Goal: Task Accomplishment & Management: Manage account settings

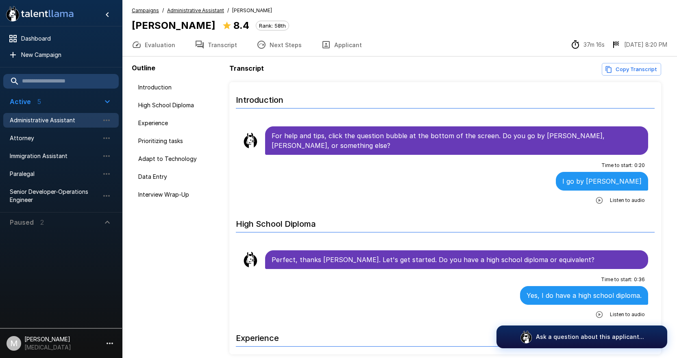
scroll to position [950, 0]
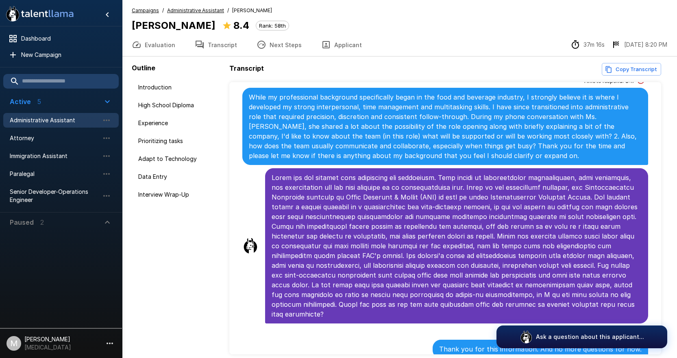
click at [42, 123] on span "Administrative Assistant" at bounding box center [54, 120] width 89 height 8
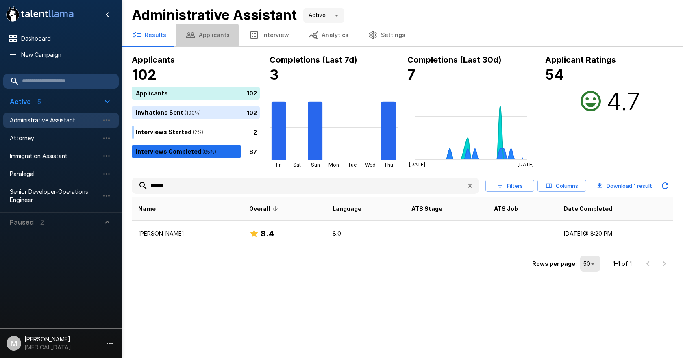
click at [198, 35] on button "Applicants" at bounding box center [207, 35] width 63 height 23
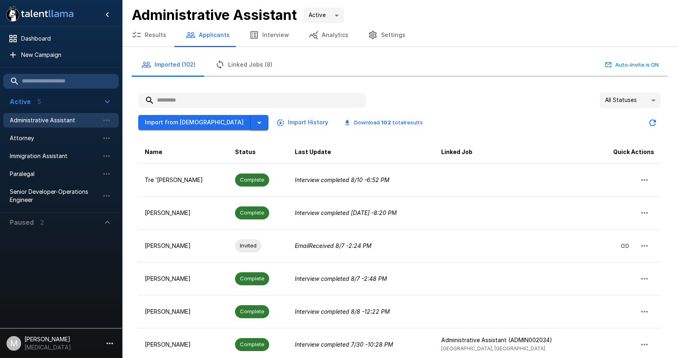
click at [250, 121] on button "button" at bounding box center [259, 122] width 18 height 15
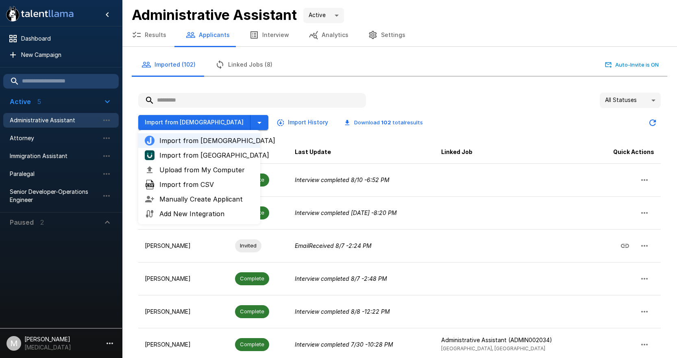
click at [200, 167] on span "Upload from My Computer" at bounding box center [206, 170] width 94 height 10
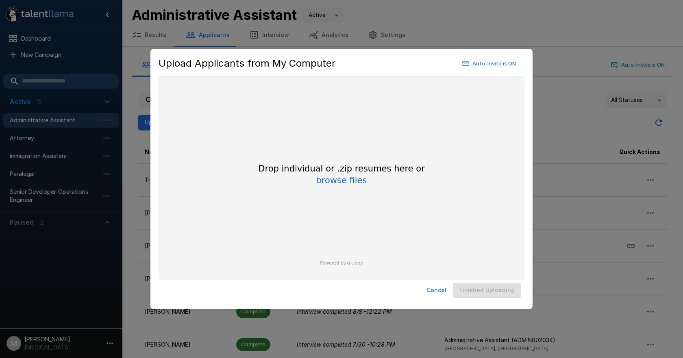
click at [345, 179] on button "browse files" at bounding box center [341, 180] width 51 height 9
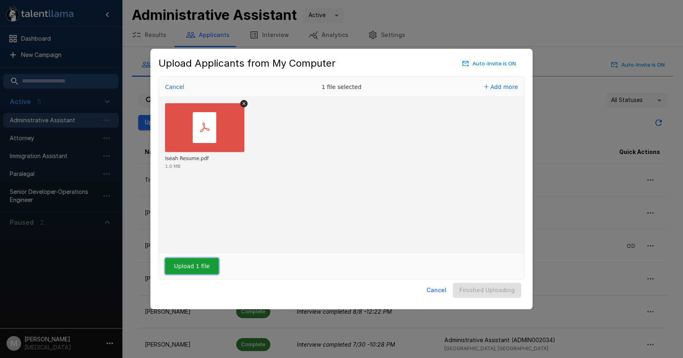
click at [204, 269] on button "Upload 1 file" at bounding box center [192, 266] width 54 height 16
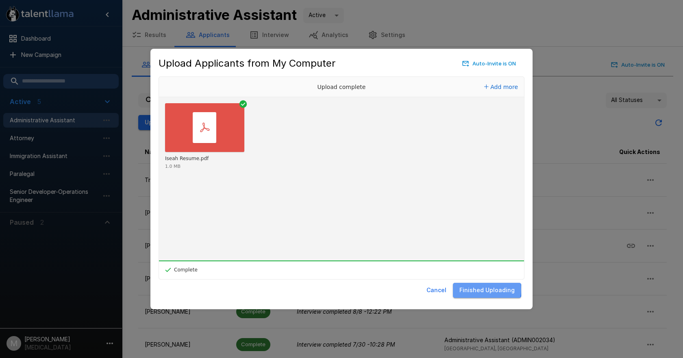
click at [489, 289] on button "Finished Uploading" at bounding box center [487, 290] width 68 height 15
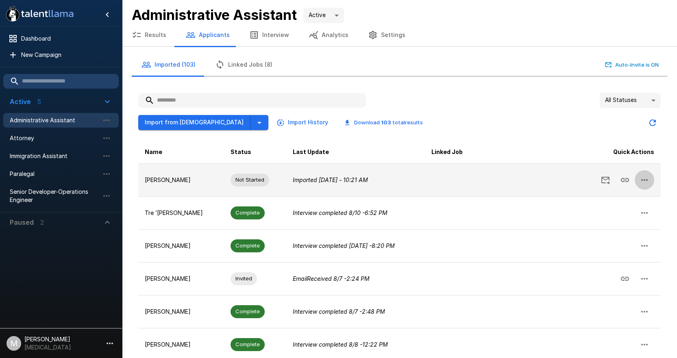
click at [642, 182] on icon "button" at bounding box center [644, 180] width 10 height 10
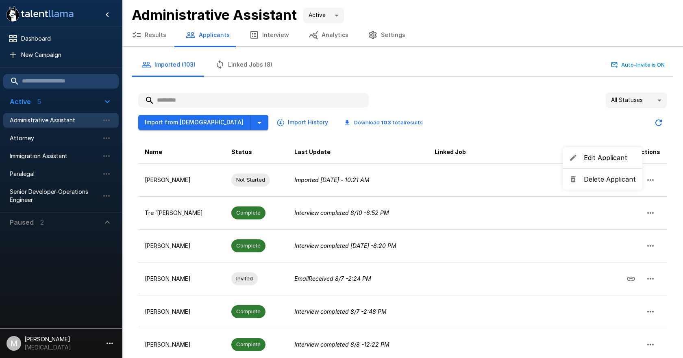
click at [599, 162] on span "Edit Applicant" at bounding box center [609, 158] width 52 height 10
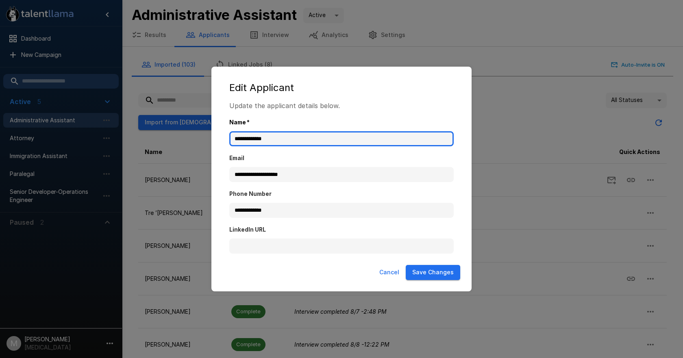
drag, startPoint x: 237, startPoint y: 139, endPoint x: 36, endPoint y: 119, distance: 202.1
click at [37, 119] on div "**********" at bounding box center [341, 179] width 683 height 358
type input "**********"
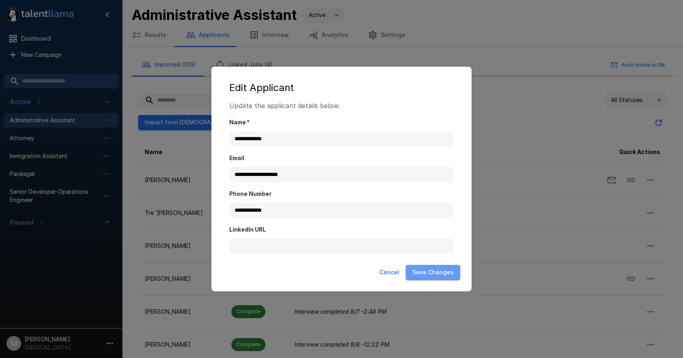
click at [447, 274] on button "Save Changes" at bounding box center [433, 272] width 54 height 15
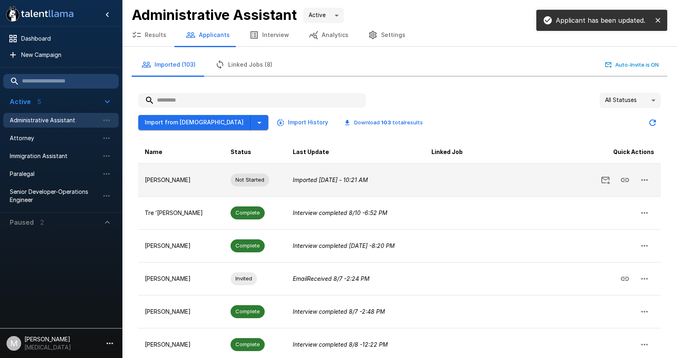
click at [645, 181] on icon "button" at bounding box center [644, 180] width 10 height 10
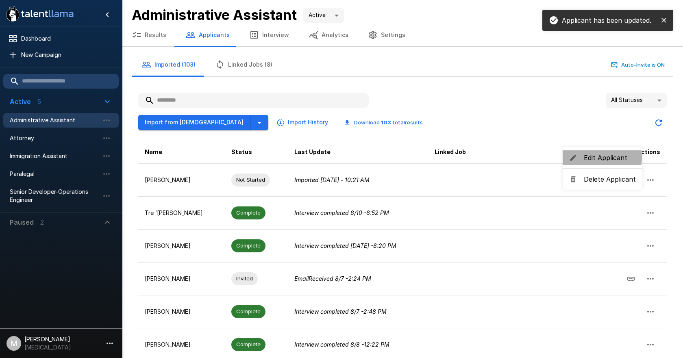
click at [583, 157] on span "Edit Applicant" at bounding box center [609, 158] width 52 height 10
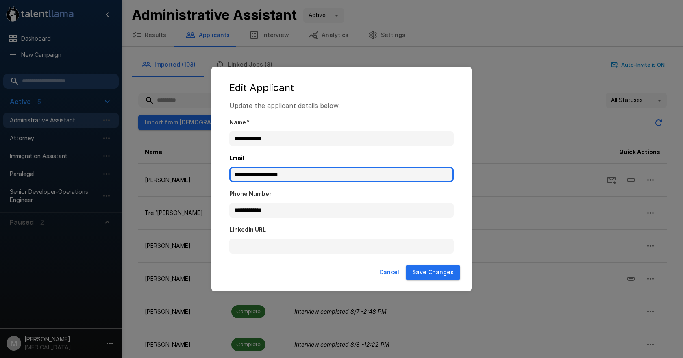
drag, startPoint x: 349, startPoint y: 177, endPoint x: 94, endPoint y: 165, distance: 254.7
click at [95, 165] on div "**********" at bounding box center [341, 179] width 683 height 358
type input "**********"
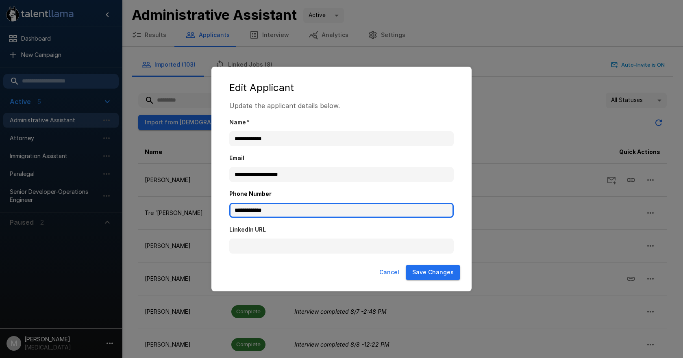
drag, startPoint x: 311, startPoint y: 216, endPoint x: 0, endPoint y: 179, distance: 313.0
click at [0, 179] on div "**********" at bounding box center [341, 179] width 683 height 358
type input "**********"
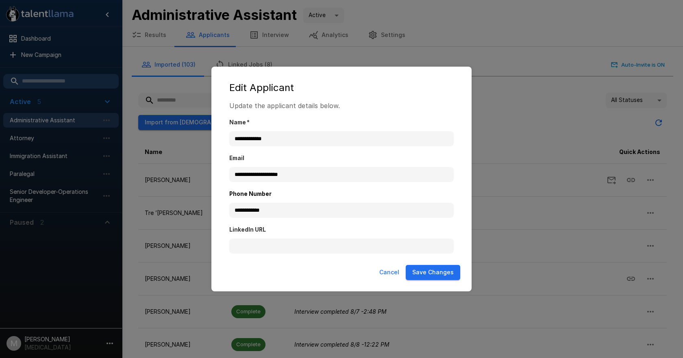
click at [429, 271] on button "Save Changes" at bounding box center [433, 272] width 54 height 15
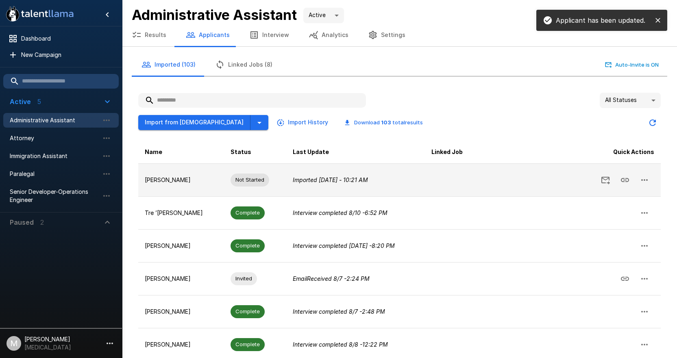
click at [650, 180] on button "button" at bounding box center [644, 180] width 20 height 20
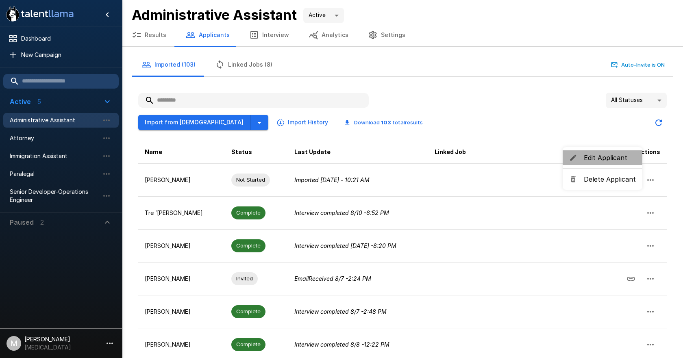
click at [604, 160] on span "Edit Applicant" at bounding box center [609, 158] width 52 height 10
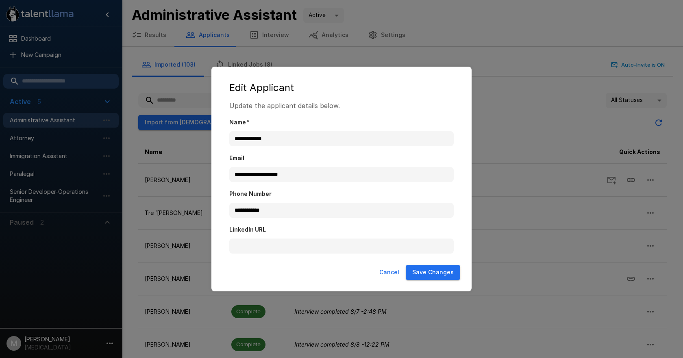
click at [429, 270] on button "Save Changes" at bounding box center [433, 272] width 54 height 15
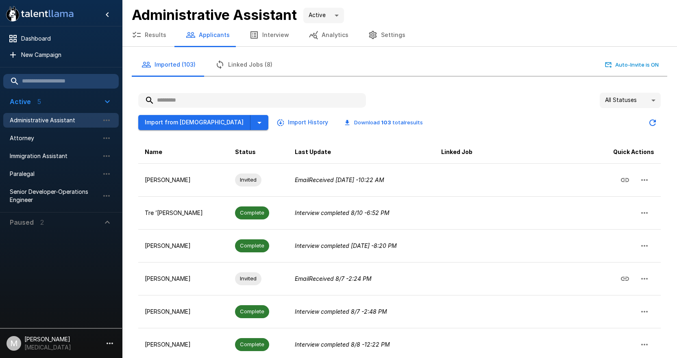
click at [66, 164] on li "Immigration Assistant" at bounding box center [60, 156] width 115 height 18
click at [69, 157] on span "Immigration Assistant" at bounding box center [54, 156] width 89 height 8
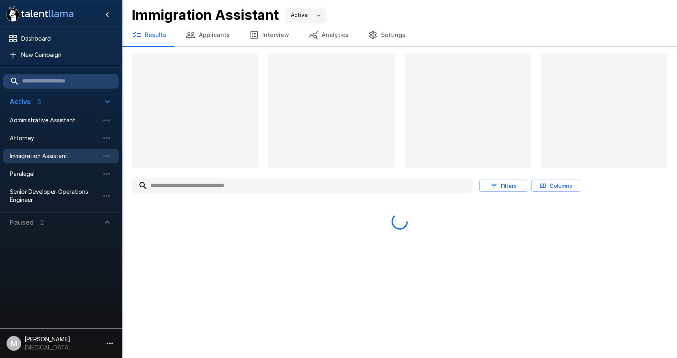
click at [209, 37] on button "Applicants" at bounding box center [207, 35] width 63 height 23
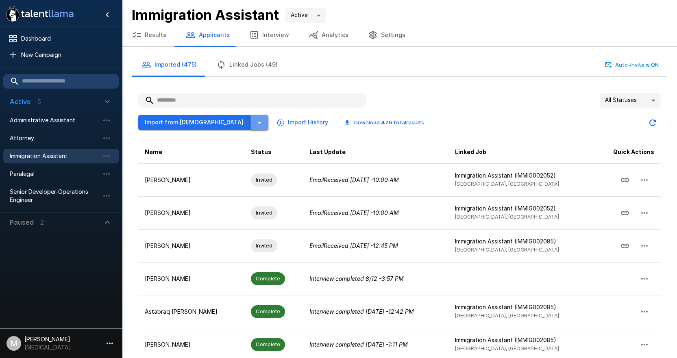
click at [250, 126] on button "button" at bounding box center [259, 122] width 18 height 15
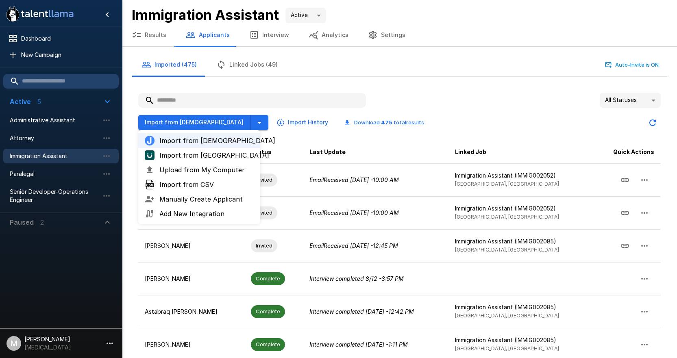
click at [207, 153] on span "Import from UKG" at bounding box center [206, 155] width 94 height 10
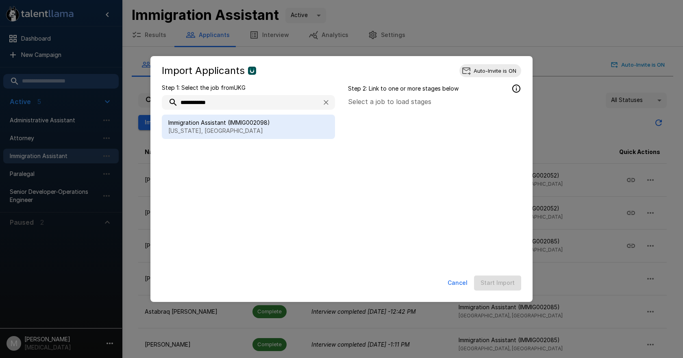
type input "**********"
click at [207, 133] on p "New York, NY" at bounding box center [248, 131] width 160 height 8
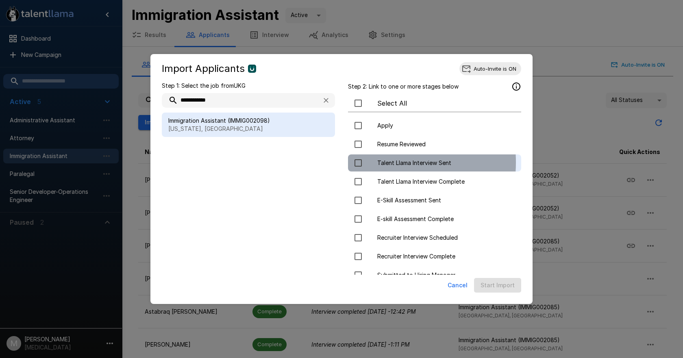
click at [369, 163] on div at bounding box center [365, 162] width 23 height 17
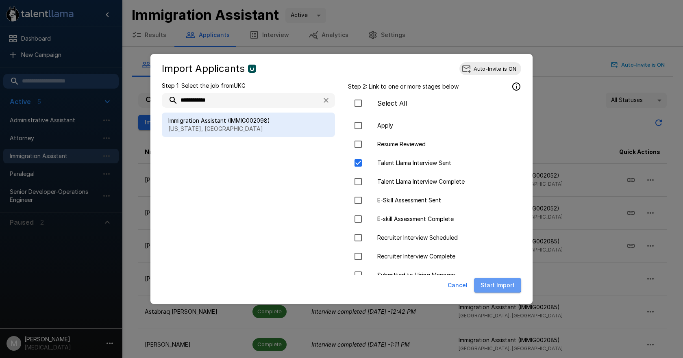
click at [497, 284] on button "Start Import" at bounding box center [497, 285] width 47 height 15
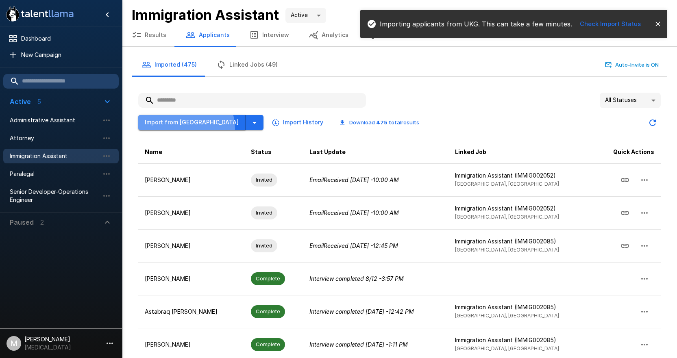
click at [185, 128] on button "Import from UKG" at bounding box center [191, 122] width 107 height 15
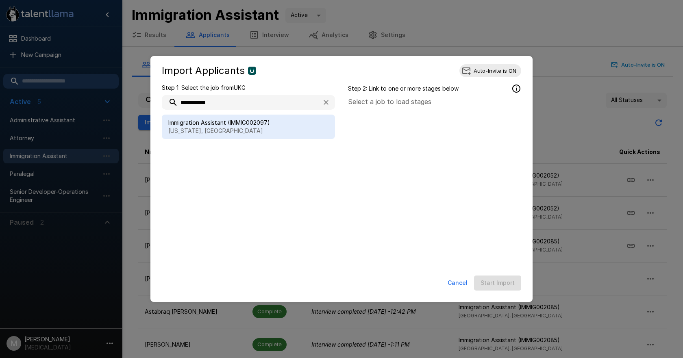
type input "**********"
click at [220, 124] on span "Immigration Assistant (IMMIG002097)" at bounding box center [248, 123] width 160 height 8
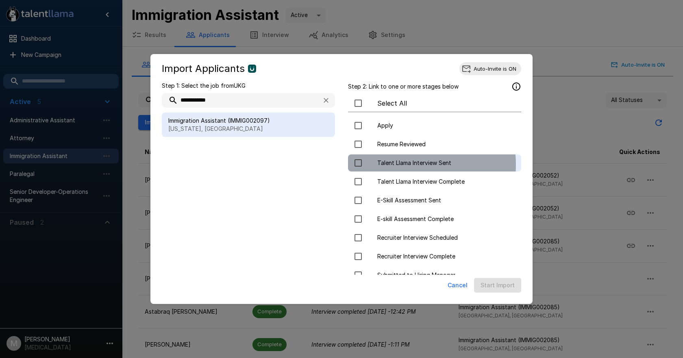
click at [406, 165] on span "Talent Llama Interview Sent" at bounding box center [445, 163] width 137 height 8
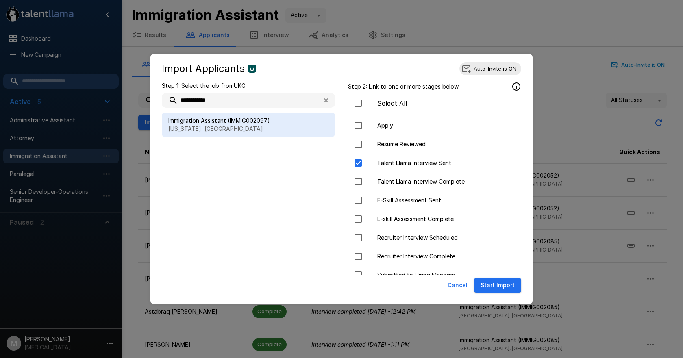
click at [490, 288] on button "Start Import" at bounding box center [497, 285] width 47 height 15
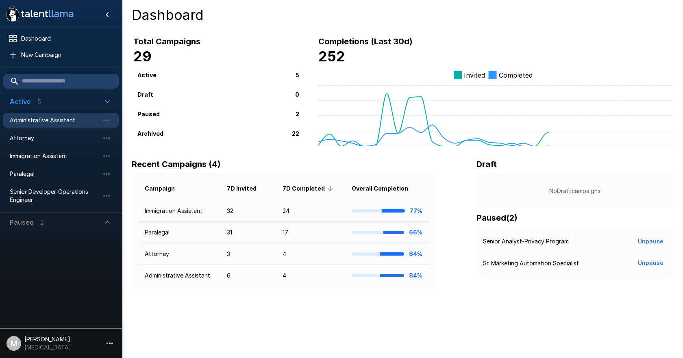
click at [29, 118] on span "Administrative Assistant" at bounding box center [54, 120] width 89 height 8
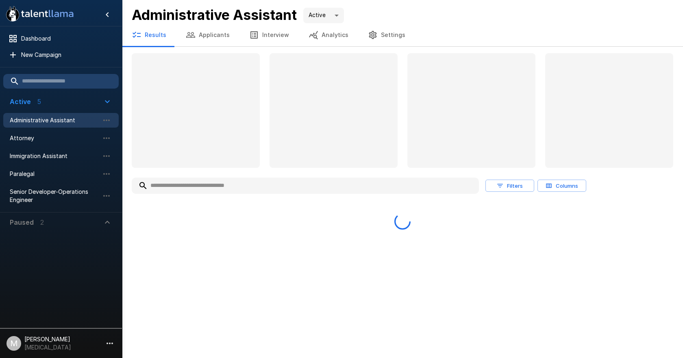
click at [228, 188] on input "text" at bounding box center [305, 185] width 347 height 15
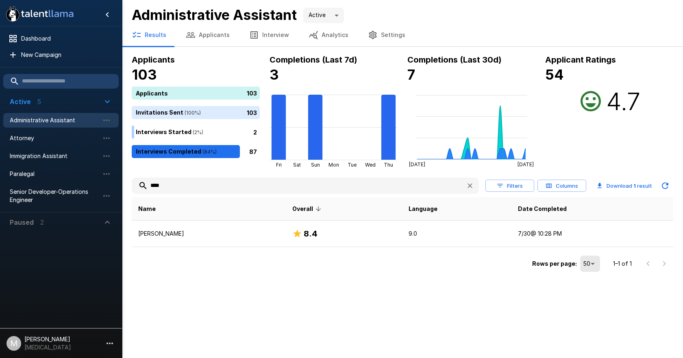
drag, startPoint x: 221, startPoint y: 190, endPoint x: 0, endPoint y: 182, distance: 221.6
click at [122, 182] on div ".st0{fill:#FFFFFF;} .st1{fill:#76a4ed;} Dashboard New Campaign Active 5 Adminis…" at bounding box center [402, 137] width 561 height 274
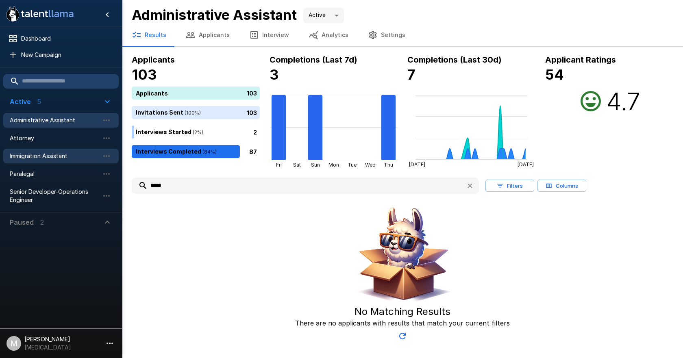
type input "*****"
click at [46, 150] on div "Immigration Assistant" at bounding box center [60, 156] width 115 height 15
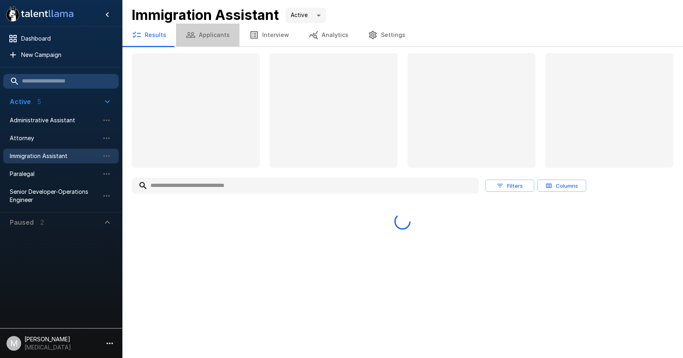
click at [208, 30] on button "Applicants" at bounding box center [207, 35] width 63 height 23
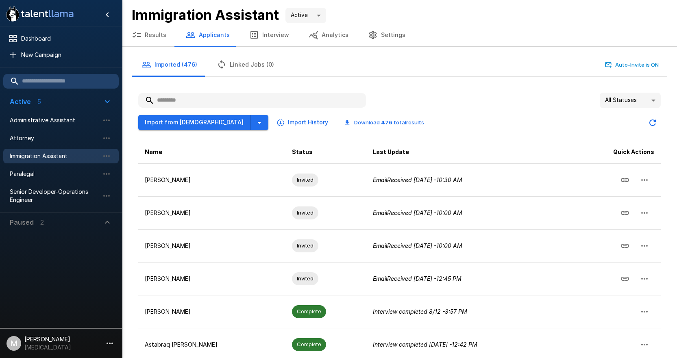
click at [191, 102] on input "text" at bounding box center [252, 100] width 228 height 15
type input "*"
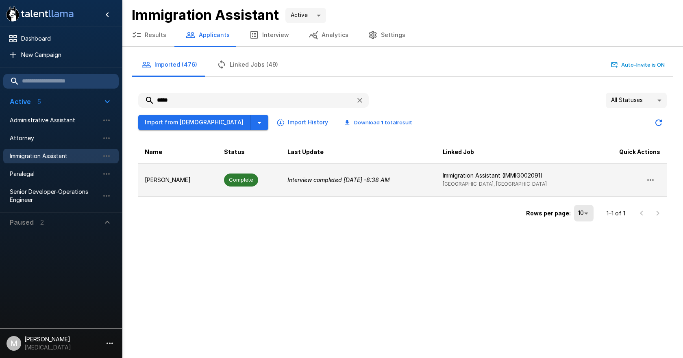
type input "*****"
click at [257, 184] on td "Complete" at bounding box center [248, 179] width 63 height 33
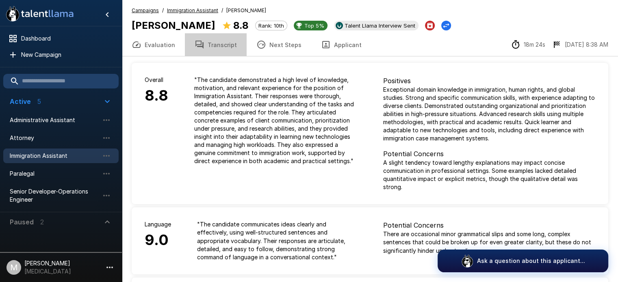
click at [213, 49] on button "Transcript" at bounding box center [216, 44] width 62 height 23
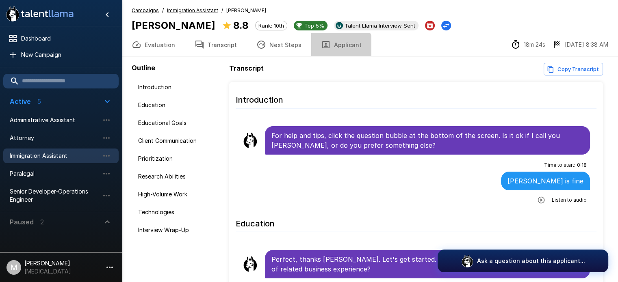
click at [330, 51] on button "Applicant" at bounding box center [341, 44] width 60 height 23
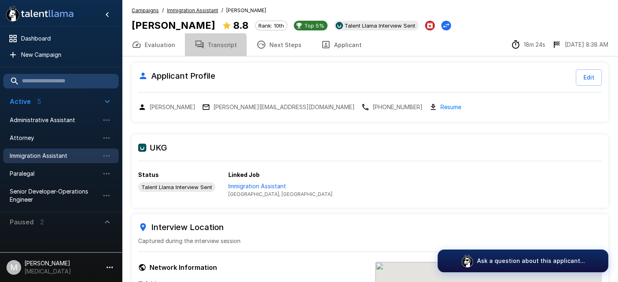
click at [211, 48] on button "Transcript" at bounding box center [216, 44] width 62 height 23
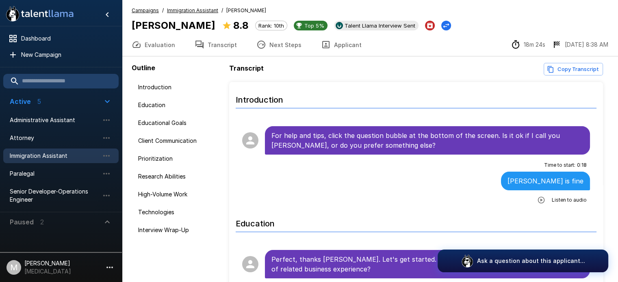
click at [338, 46] on button "Applicant" at bounding box center [341, 44] width 60 height 23
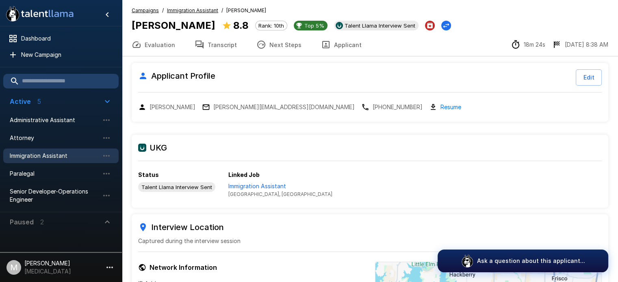
click at [206, 39] on button "Transcript" at bounding box center [216, 44] width 62 height 23
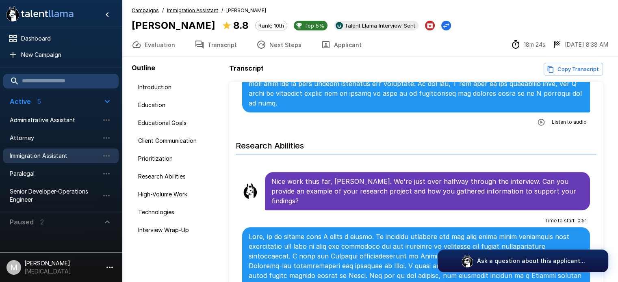
scroll to position [926, 0]
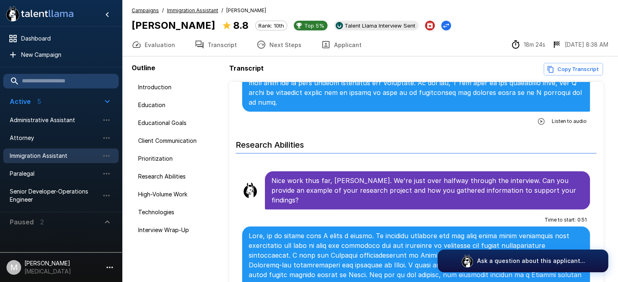
click at [330, 48] on button "Applicant" at bounding box center [341, 44] width 60 height 23
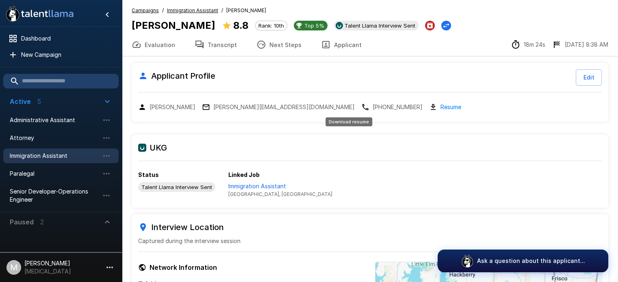
click at [440, 108] on link "Resume" at bounding box center [450, 106] width 21 height 9
